Goal: Task Accomplishment & Management: Use online tool/utility

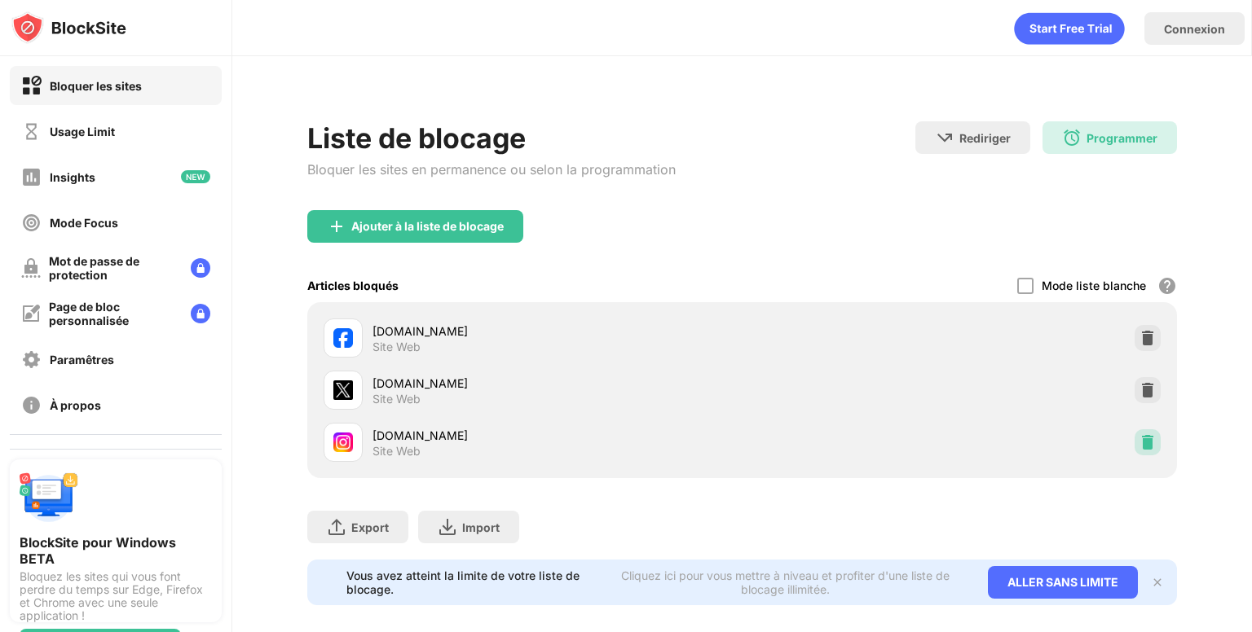
click at [1139, 447] on img at bounding box center [1147, 442] width 16 height 16
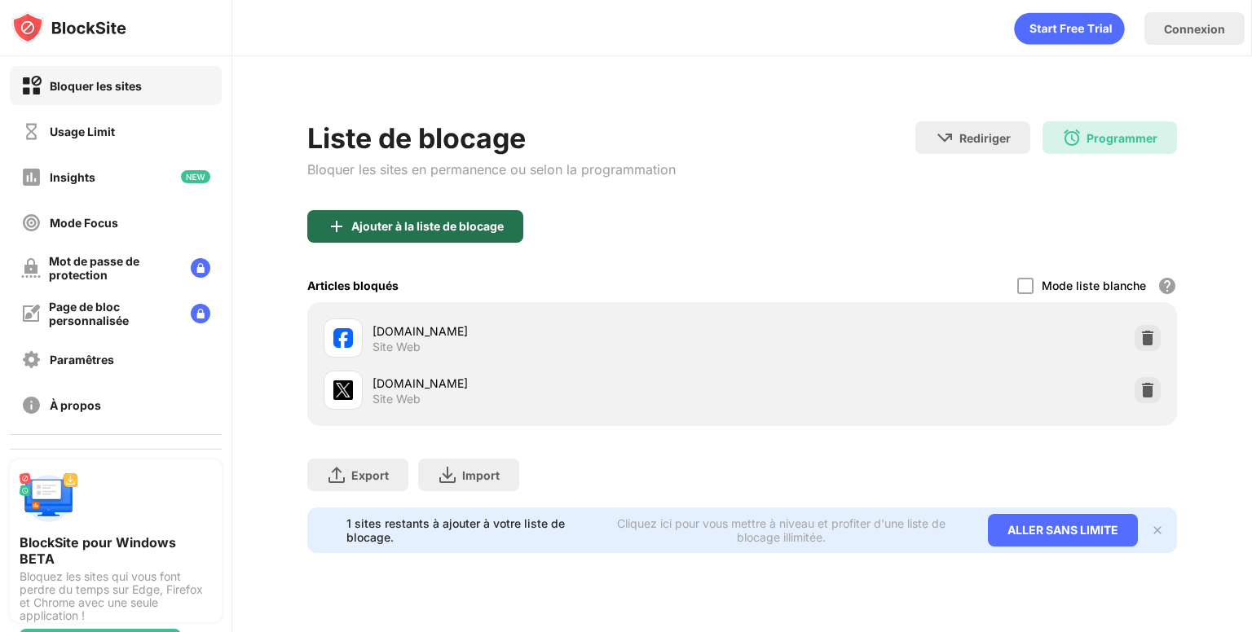
click at [429, 232] on div "Ajouter à la liste de blocage" at bounding box center [415, 226] width 216 height 33
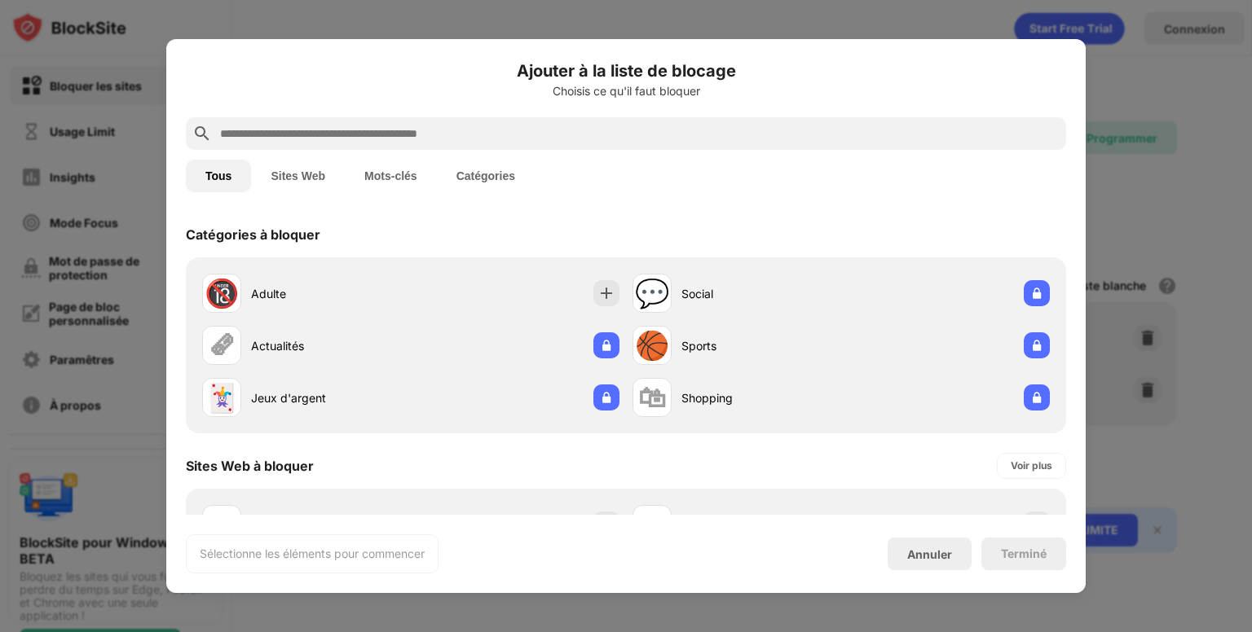
click at [553, 125] on input "text" at bounding box center [638, 134] width 841 height 20
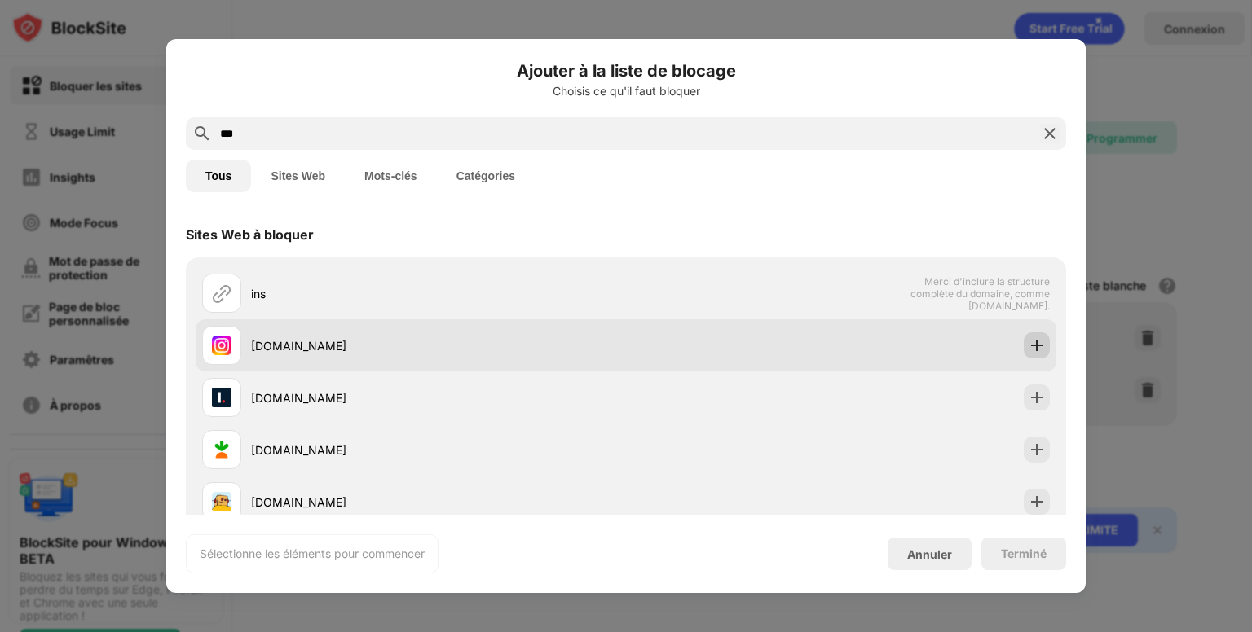
type input "***"
click at [1028, 340] on img at bounding box center [1036, 345] width 16 height 16
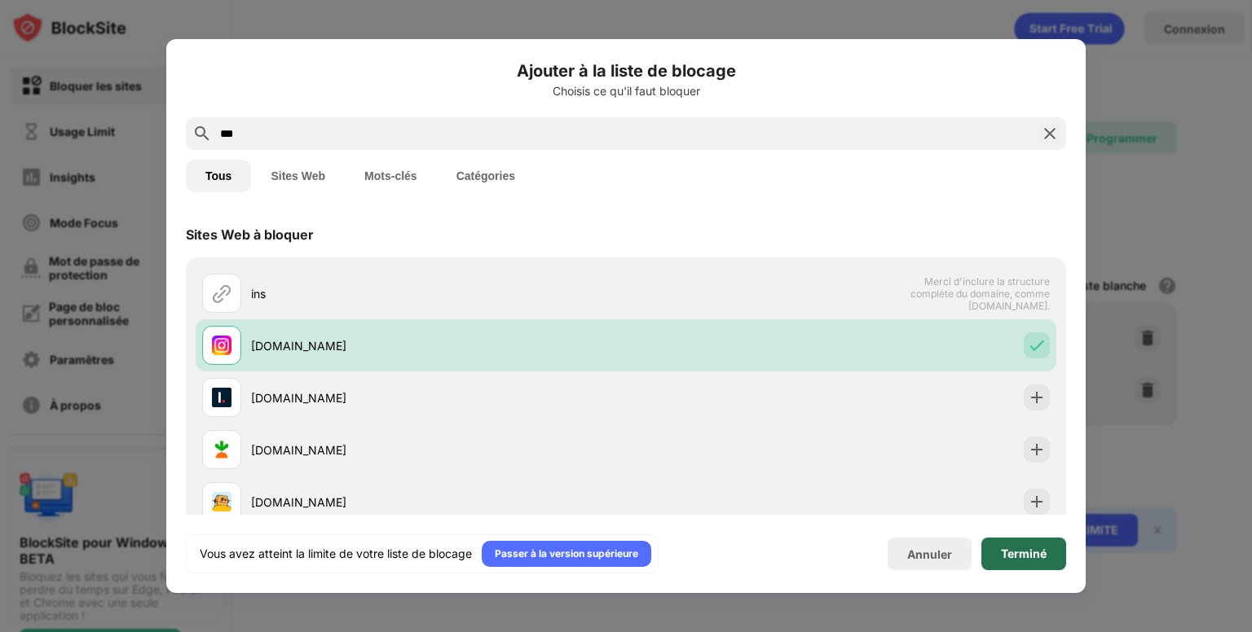
click at [1023, 552] on div "Terminé" at bounding box center [1024, 554] width 46 height 13
